Goal: Transaction & Acquisition: Purchase product/service

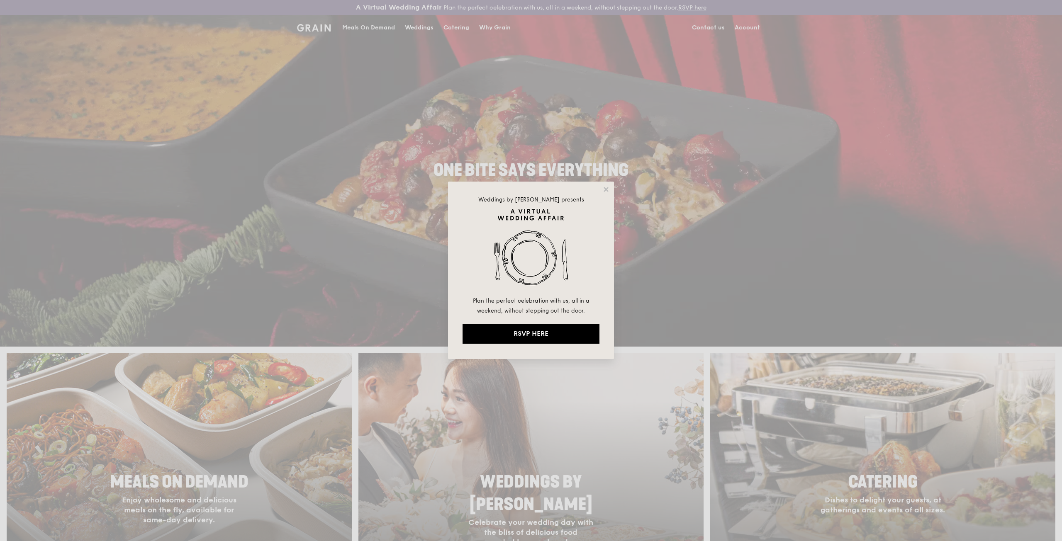
click at [605, 187] on icon at bounding box center [605, 189] width 7 height 7
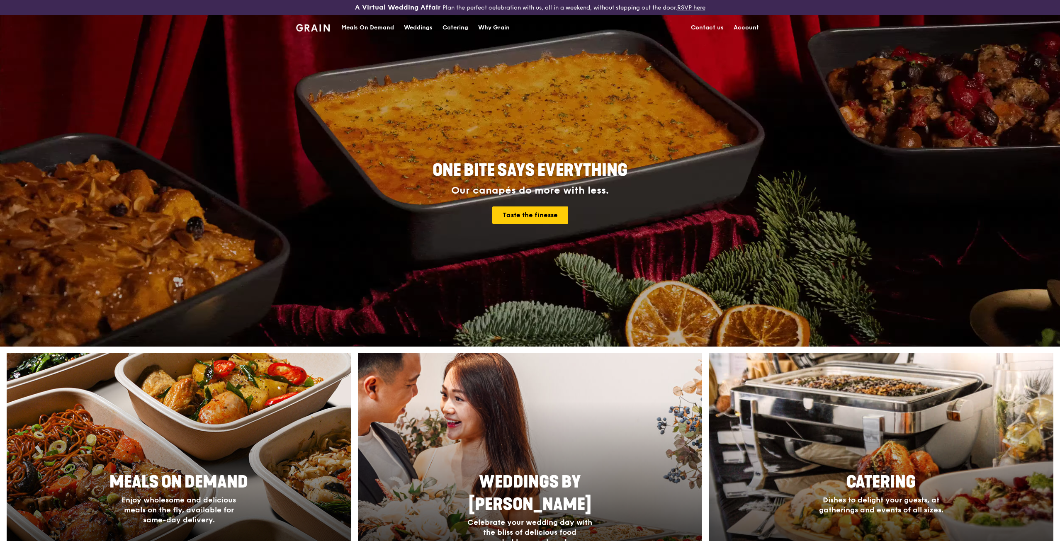
click at [368, 27] on div "Meals On Demand" at bounding box center [367, 27] width 53 height 25
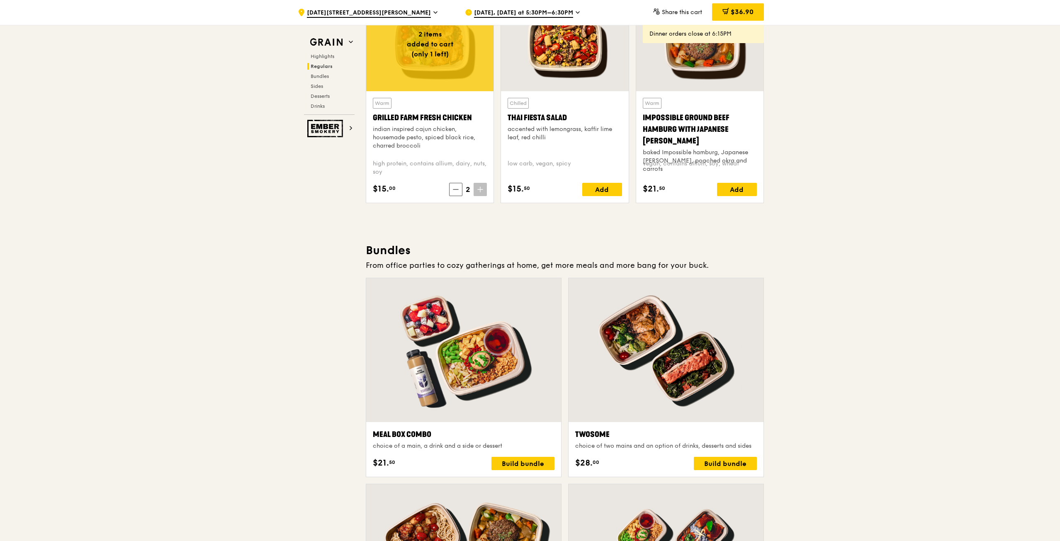
scroll to position [912, 0]
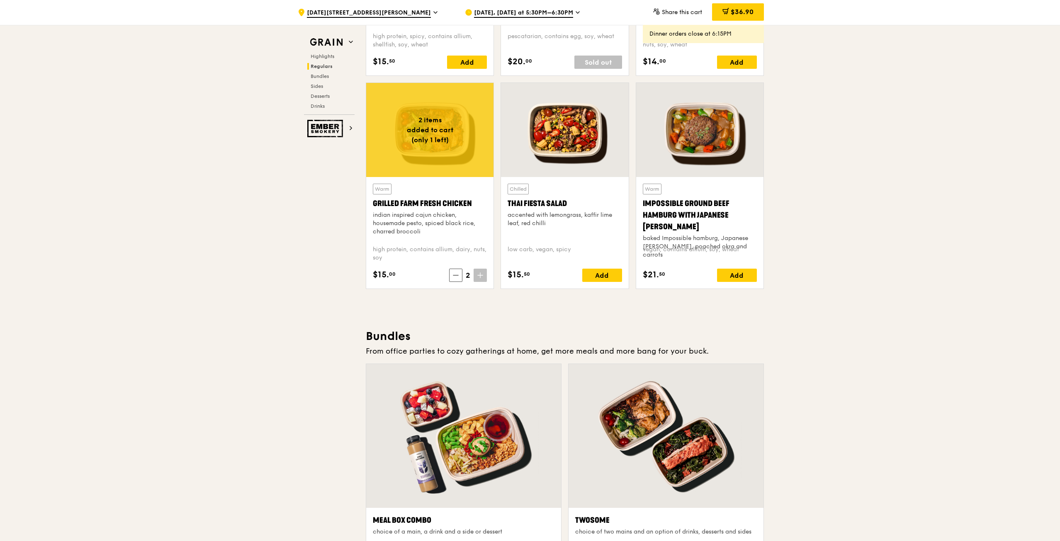
click at [740, 12] on span "$36.90" at bounding box center [742, 12] width 23 height 8
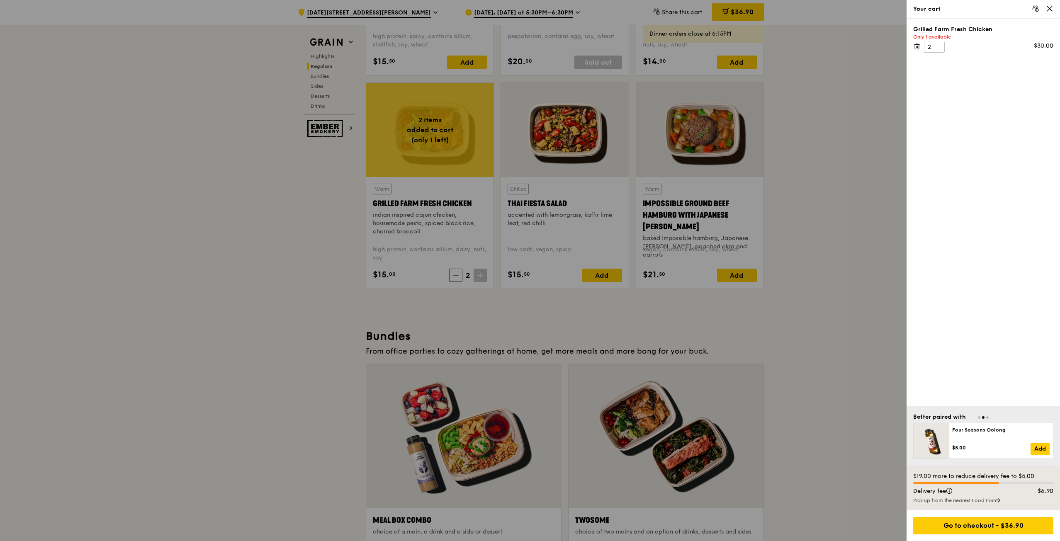
click at [917, 46] on icon at bounding box center [916, 46] width 7 height 7
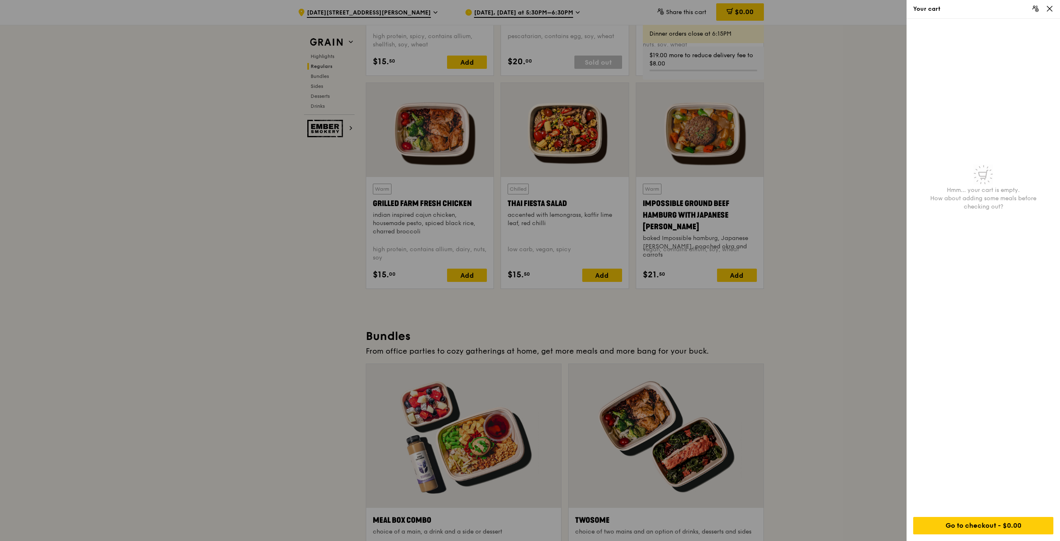
click at [860, 169] on div at bounding box center [530, 270] width 1060 height 541
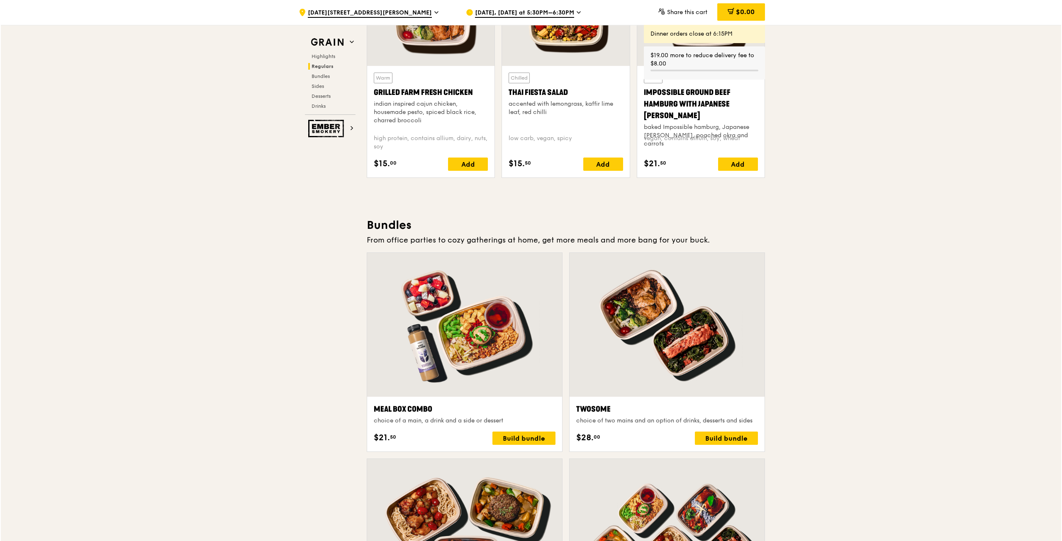
scroll to position [1037, 0]
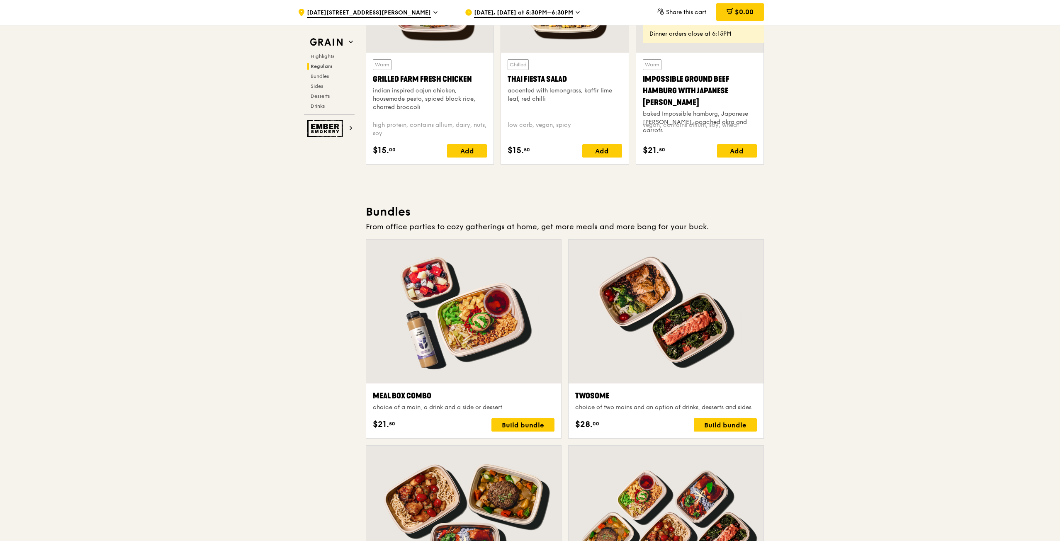
click at [727, 424] on div "Build bundle" at bounding box center [725, 424] width 63 height 13
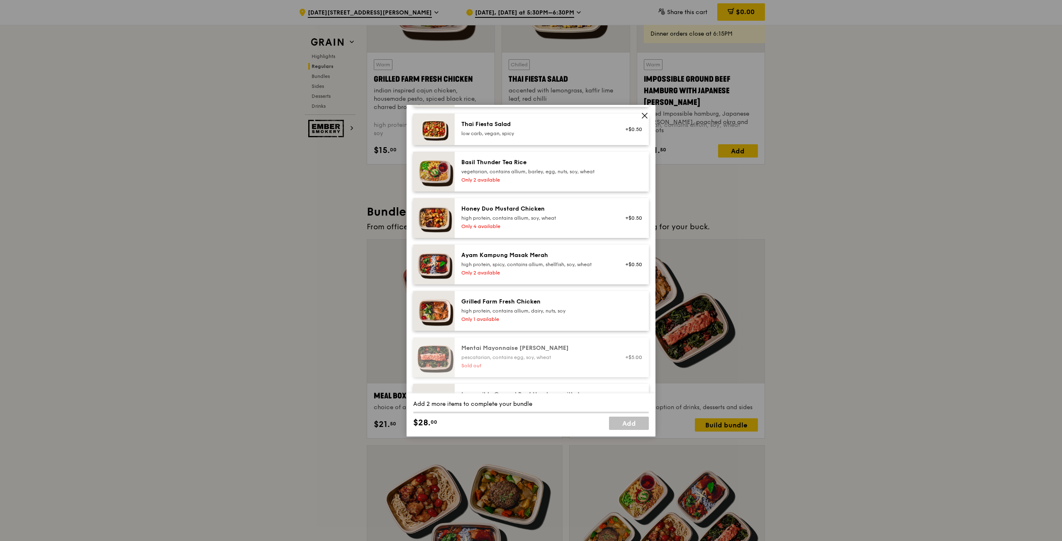
scroll to position [179, 0]
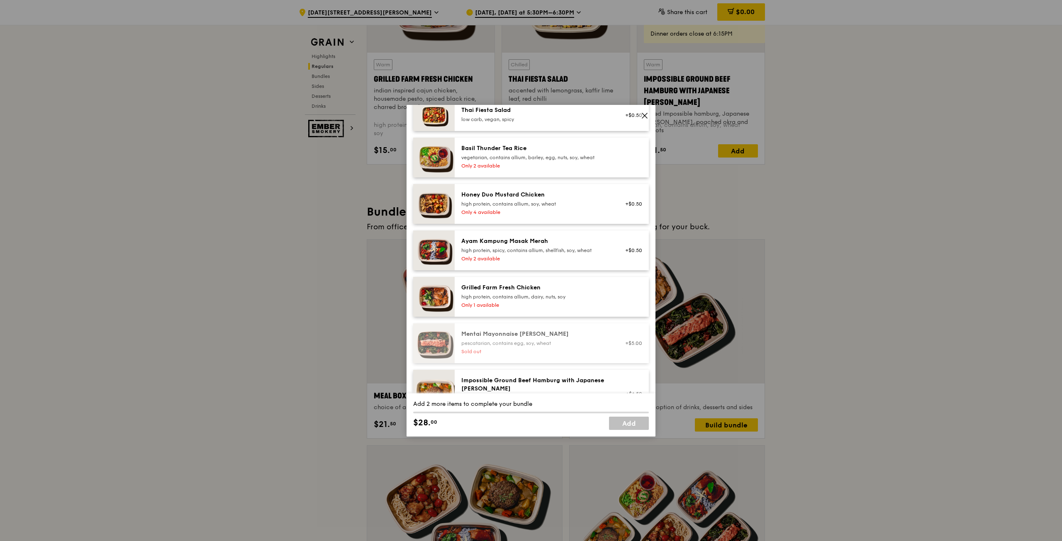
click at [546, 252] on div "high protein, spicy, contains allium, shellfish, soy, wheat" at bounding box center [535, 250] width 149 height 7
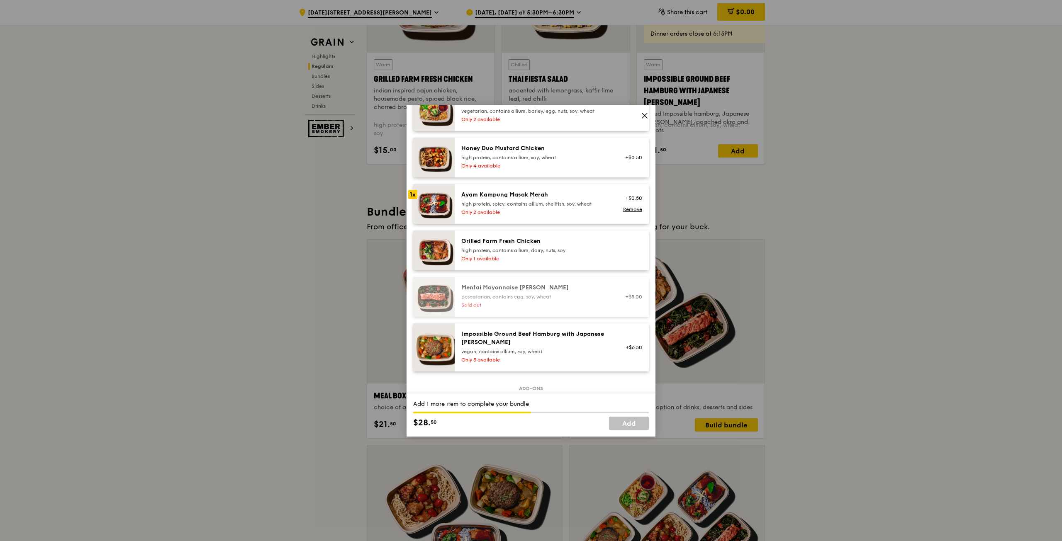
scroll to position [227, 0]
click at [536, 246] on div "high protein, contains allium, dairy, nuts, soy" at bounding box center [535, 249] width 149 height 7
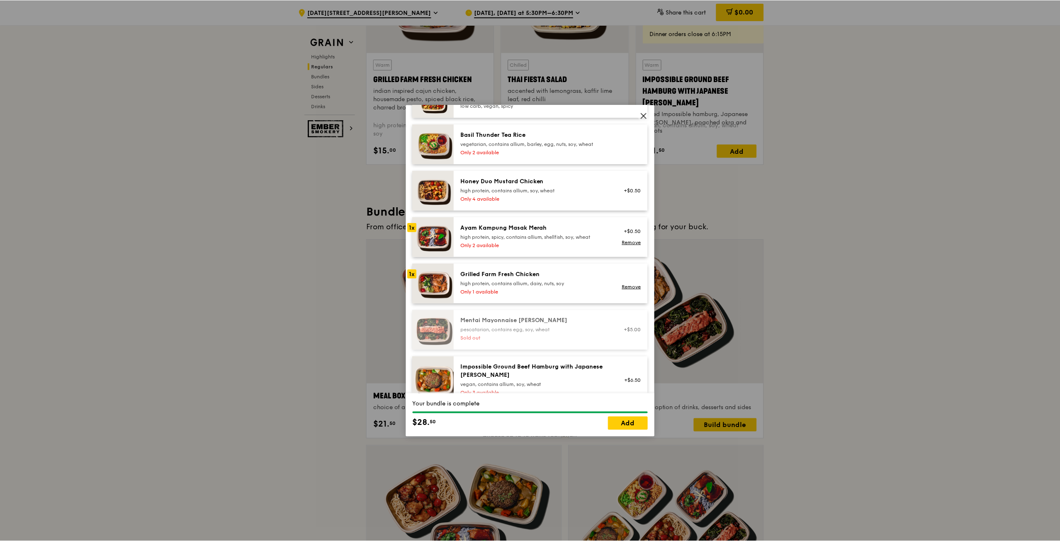
scroll to position [189, 0]
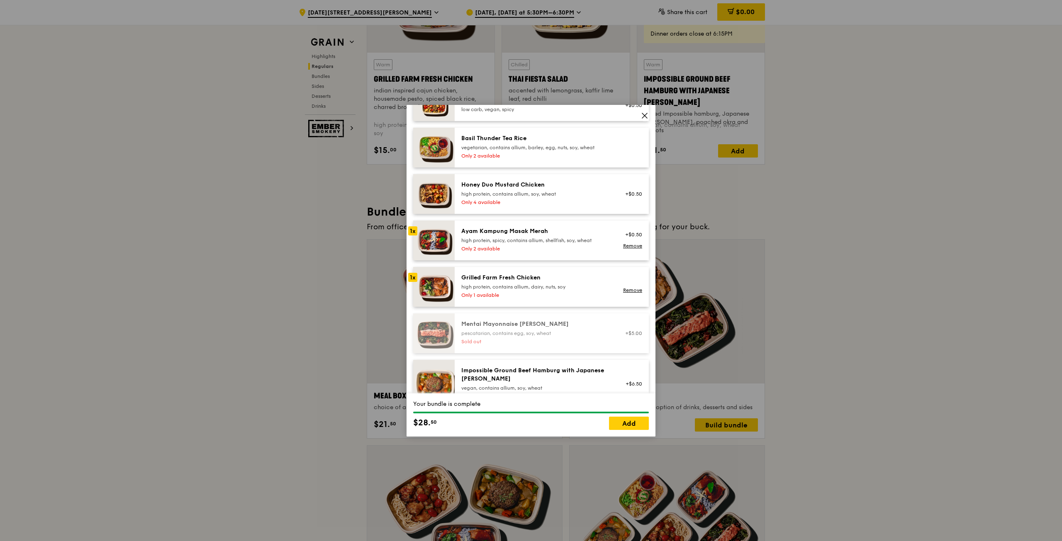
click at [628, 426] on link "Add" at bounding box center [629, 423] width 40 height 13
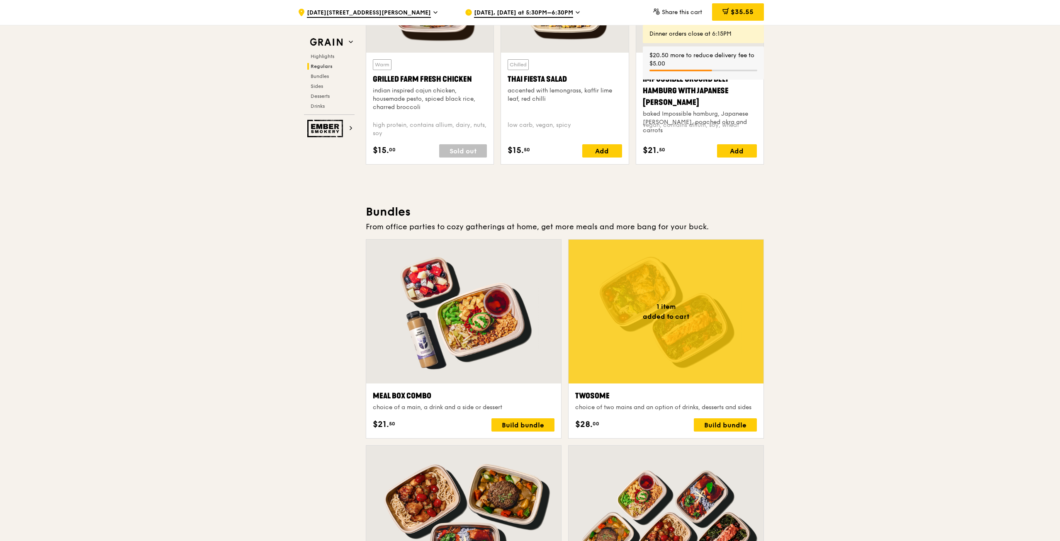
click at [740, 13] on span "$35.55" at bounding box center [742, 12] width 23 height 8
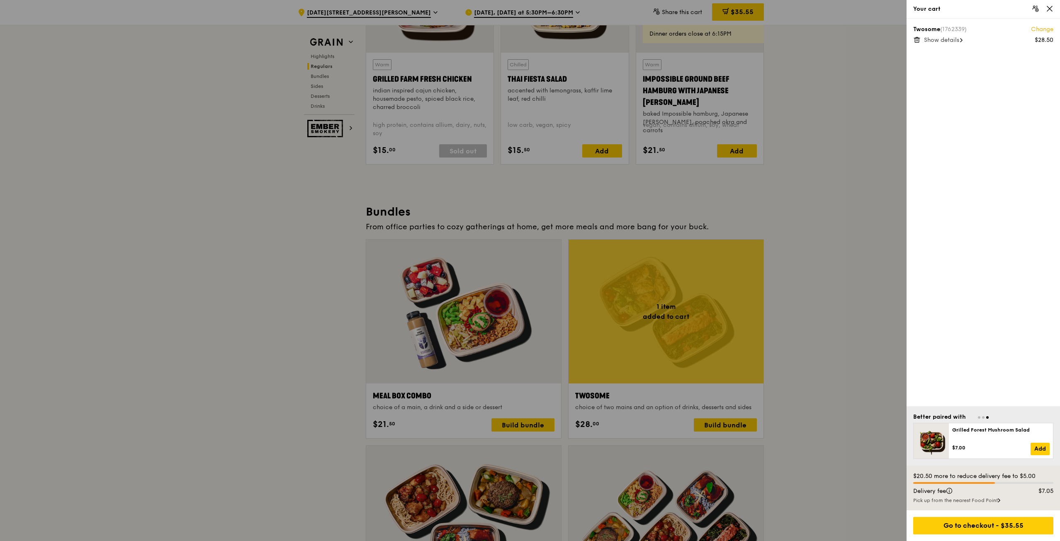
click at [992, 526] on div "Go to checkout - $35.55" at bounding box center [983, 525] width 140 height 17
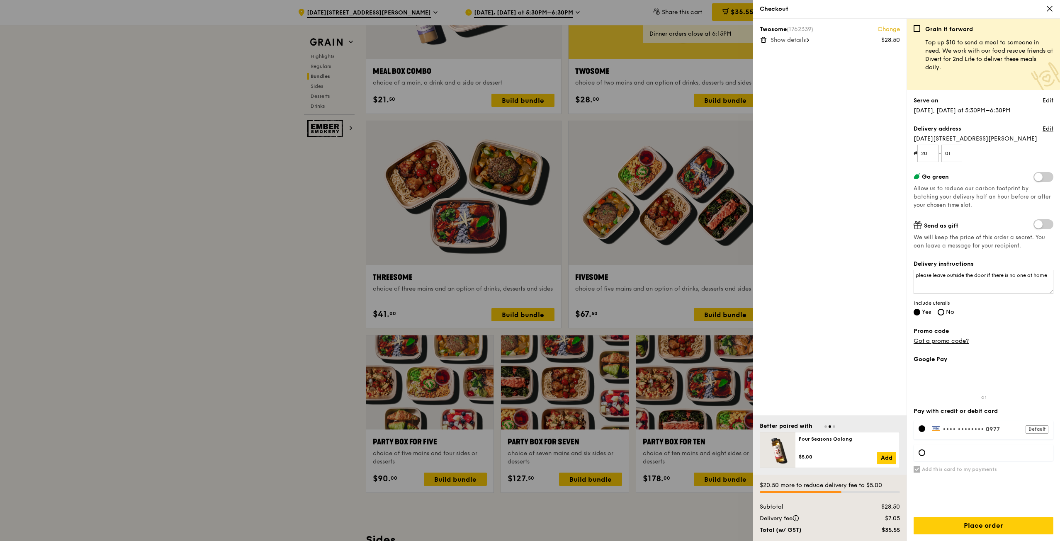
scroll to position [1369, 0]
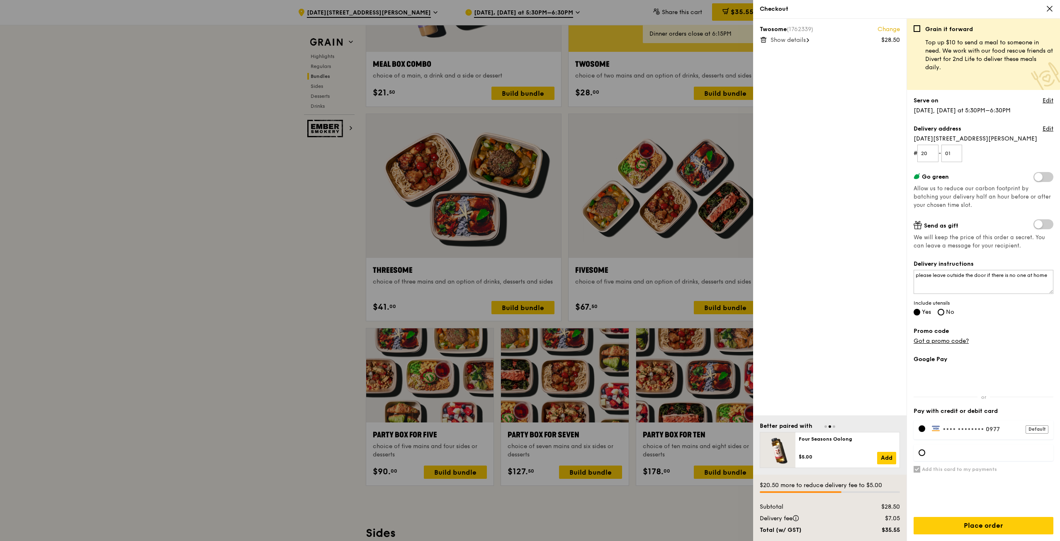
click at [1048, 8] on icon at bounding box center [1049, 8] width 7 height 7
